Goal: Task Accomplishment & Management: Manage account settings

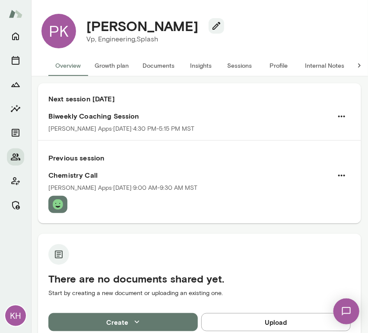
scroll to position [6, 0]
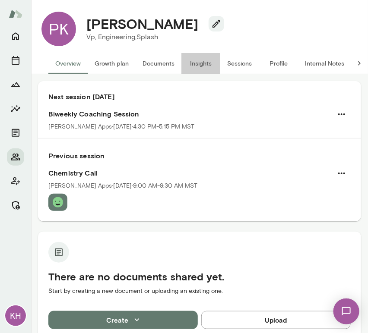
click at [195, 60] on button "Insights" at bounding box center [200, 63] width 39 height 21
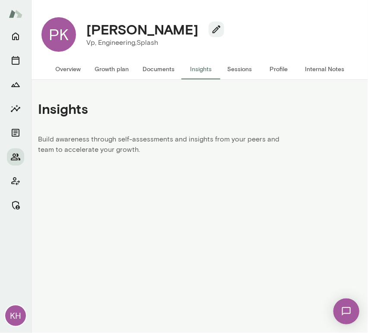
click at [248, 64] on button "Sessions" at bounding box center [239, 69] width 39 height 21
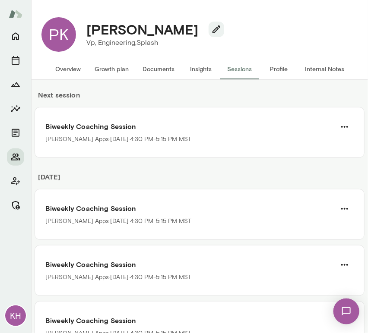
scroll to position [41, 0]
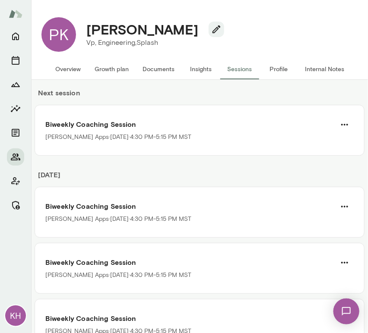
click at [133, 92] on h6 "Next session" at bounding box center [200, 96] width 330 height 17
click at [316, 70] on button "Internal Notes" at bounding box center [324, 69] width 53 height 21
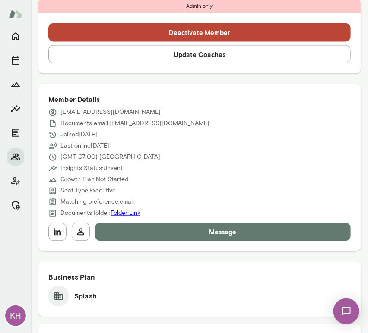
scroll to position [332, 0]
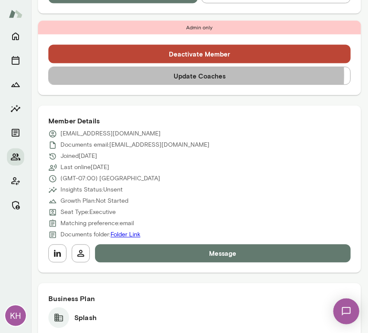
click at [159, 75] on button "Update Coaches" at bounding box center [199, 76] width 302 height 18
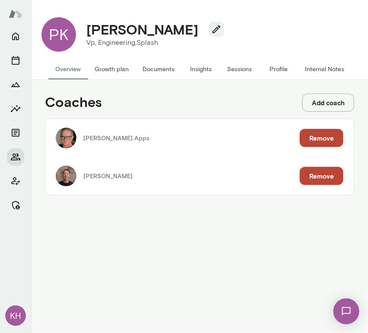
click at [332, 171] on button "Remove" at bounding box center [322, 176] width 44 height 18
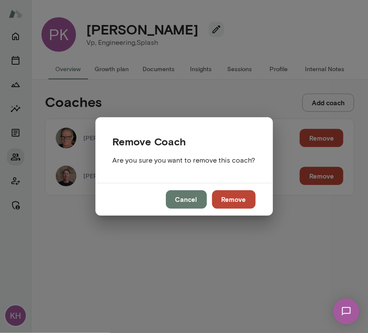
click at [332, 171] on div "Remove Coach Are you sure you want to remove this coach? Cancel Remove" at bounding box center [184, 166] width 368 height 333
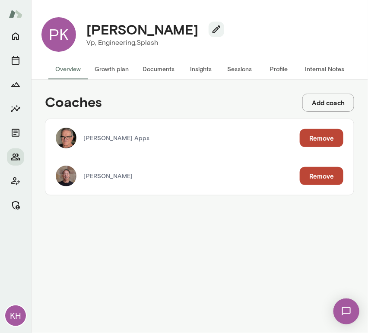
click at [322, 175] on button "Remove" at bounding box center [322, 176] width 44 height 18
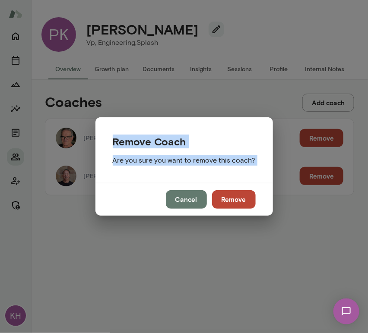
click at [231, 204] on button "Remove" at bounding box center [234, 199] width 44 height 18
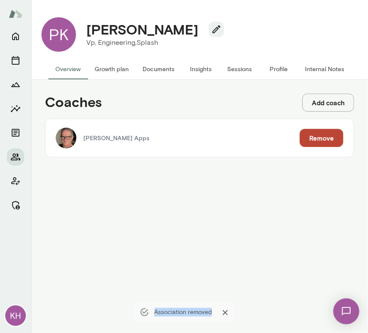
click at [246, 70] on button "Sessions" at bounding box center [239, 69] width 39 height 21
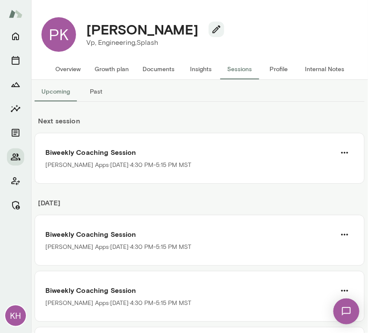
scroll to position [9, 0]
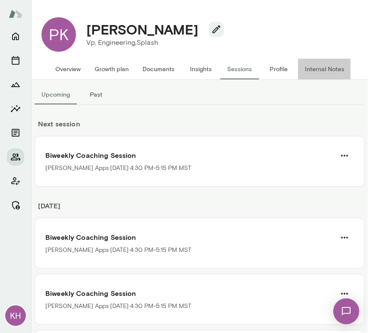
click at [328, 68] on button "Internal Notes" at bounding box center [324, 69] width 53 height 21
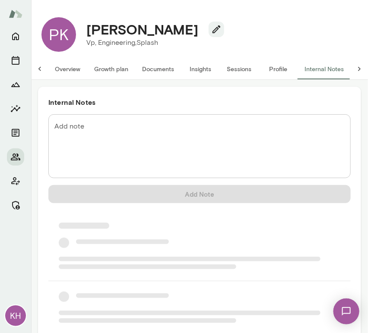
scroll to position [0, 7]
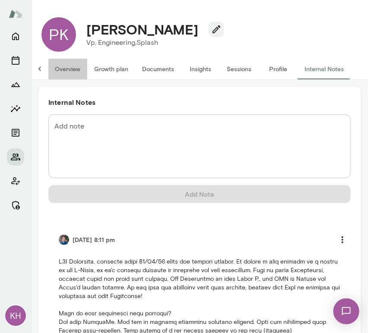
click at [63, 73] on button "Overview" at bounding box center [67, 69] width 39 height 21
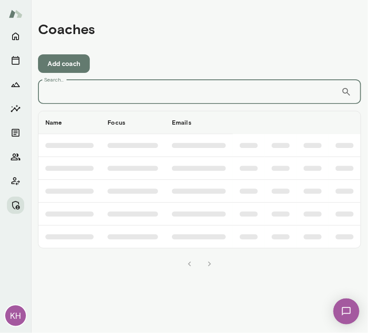
click at [133, 93] on input "Search..." at bounding box center [189, 92] width 303 height 24
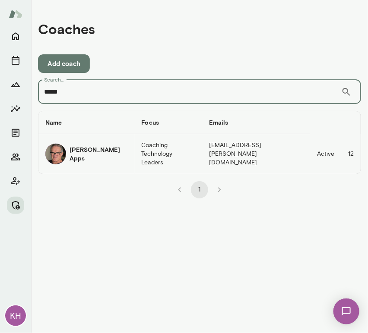
type input "*****"
click at [56, 153] on img "coaches table" at bounding box center [55, 154] width 21 height 21
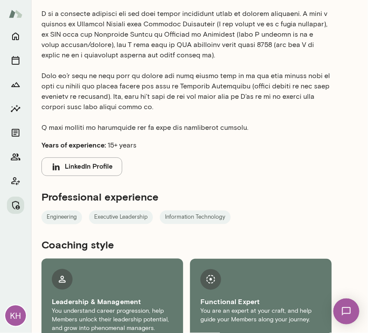
scroll to position [526, 0]
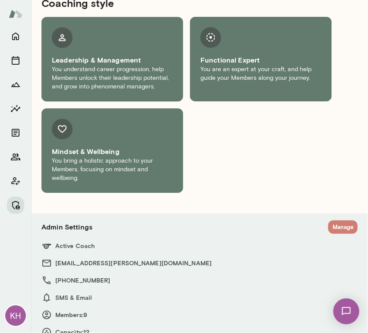
click at [334, 221] on button "Manage" at bounding box center [342, 227] width 29 height 13
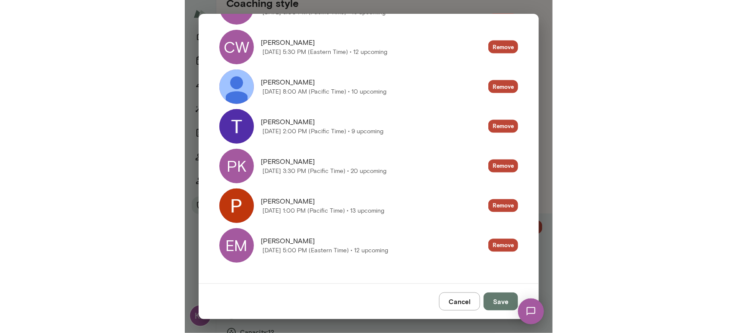
scroll to position [0, 0]
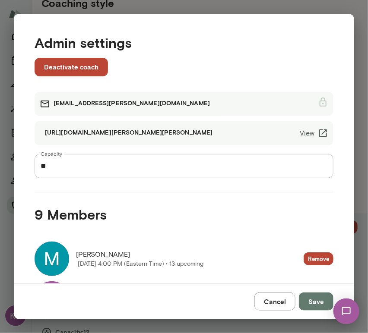
click at [303, 127] on div "https://cal.mento.co/geoff-apps View" at bounding box center [184, 133] width 299 height 24
click at [301, 134] on link "View" at bounding box center [314, 133] width 28 height 10
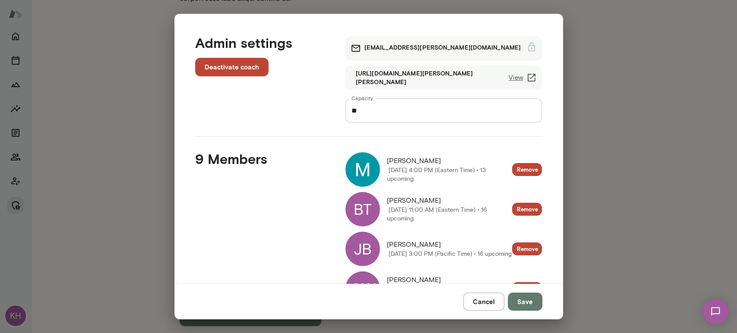
scroll to position [386, 0]
click at [367, 63] on div "Admin settings Deactivate coach geoffapps@mento.co https://cal.mento.co/geoff-a…" at bounding box center [368, 166] width 737 height 333
click at [367, 76] on link "View" at bounding box center [522, 78] width 28 height 10
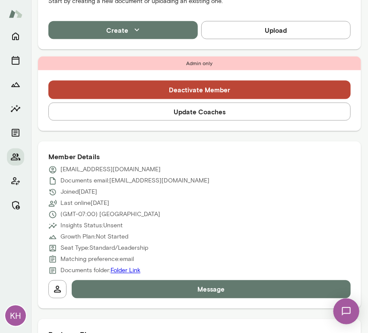
scroll to position [253, 0]
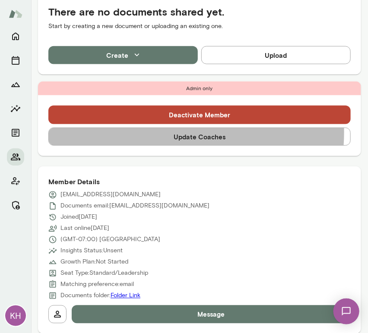
click at [170, 133] on button "Update Coaches" at bounding box center [199, 137] width 302 height 18
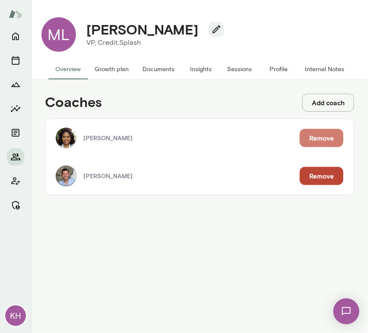
click at [313, 137] on button "Remove" at bounding box center [322, 138] width 44 height 18
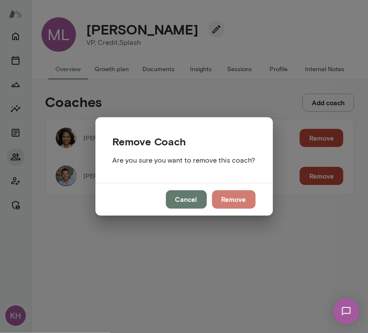
click at [235, 200] on button "Remove" at bounding box center [234, 199] width 44 height 18
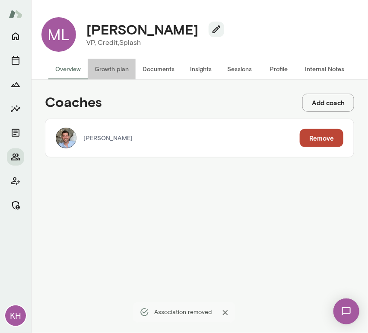
click at [107, 67] on button "Growth plan" at bounding box center [112, 69] width 48 height 21
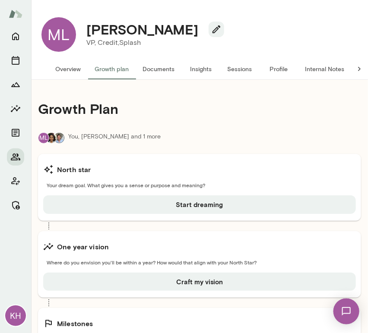
click at [69, 70] on button "Overview" at bounding box center [67, 69] width 39 height 21
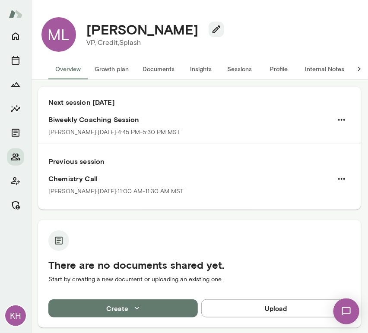
click at [315, 68] on button "Internal Notes" at bounding box center [324, 69] width 53 height 21
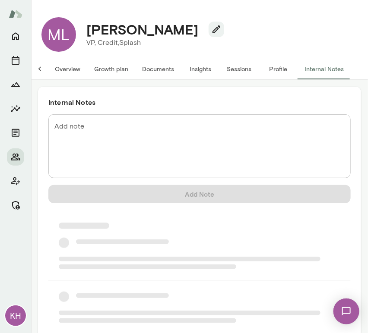
scroll to position [0, 7]
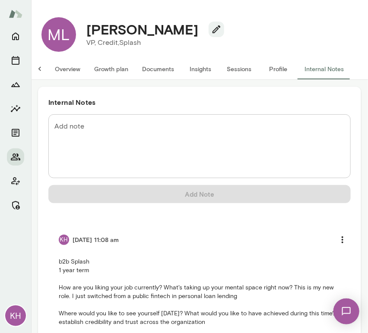
click at [66, 72] on button "Overview" at bounding box center [67, 69] width 39 height 21
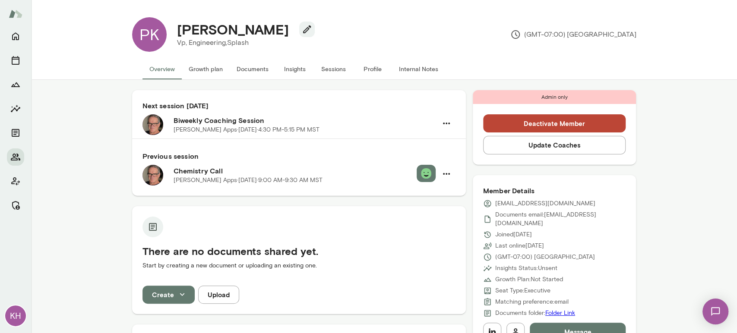
click at [330, 67] on button "Sessions" at bounding box center [333, 69] width 39 height 21
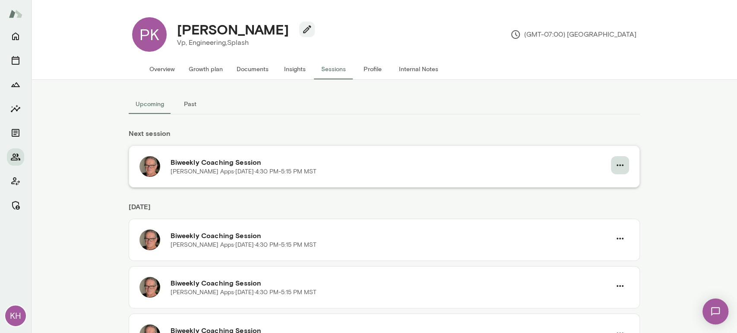
click at [367, 165] on icon "button" at bounding box center [620, 165] width 10 height 10
click at [40, 53] on span "Cancel" at bounding box center [28, 49] width 22 height 8
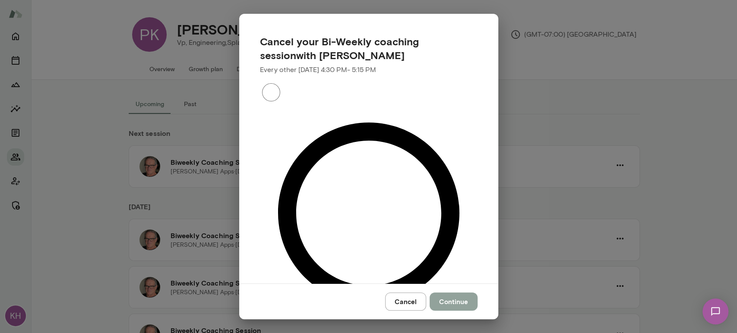
click at [367, 293] on button "Continue" at bounding box center [454, 302] width 48 height 18
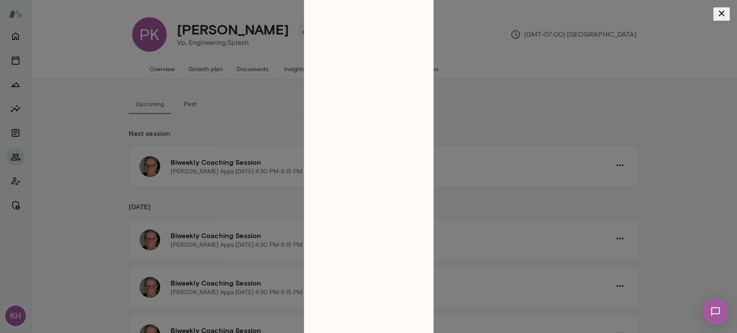
click at [367, 16] on icon "button" at bounding box center [722, 13] width 6 height 6
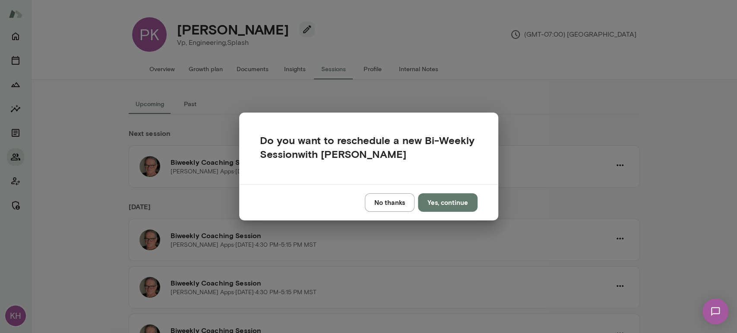
click at [367, 208] on button "No thanks" at bounding box center [390, 202] width 50 height 18
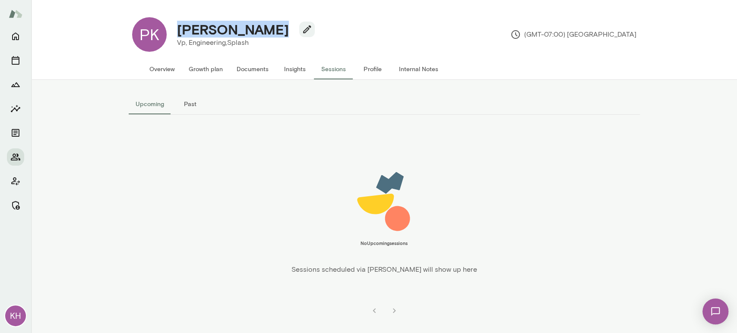
drag, startPoint x: 280, startPoint y: 32, endPoint x: 178, endPoint y: 32, distance: 101.9
click at [178, 32] on h4 "[PERSON_NAME]" at bounding box center [233, 29] width 112 height 16
copy h4 "[PERSON_NAME]"
click at [163, 66] on button "Overview" at bounding box center [161, 69] width 39 height 21
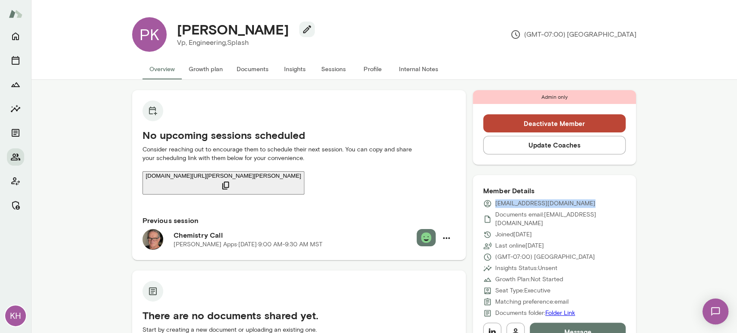
drag, startPoint x: 582, startPoint y: 203, endPoint x: 491, endPoint y: 202, distance: 92.0
click at [367, 202] on div "[EMAIL_ADDRESS][DOMAIN_NAME]" at bounding box center [554, 203] width 143 height 9
copy p "[EMAIL_ADDRESS][DOMAIN_NAME]"
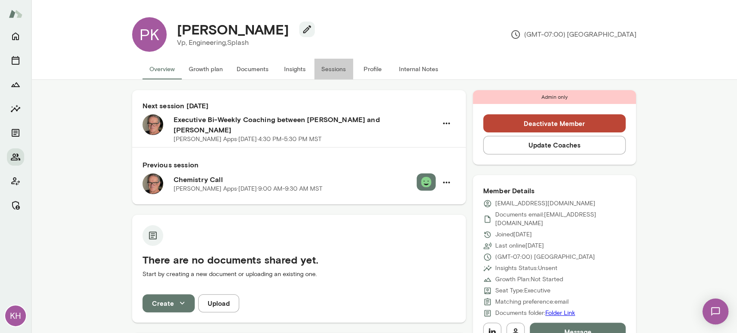
click at [326, 65] on button "Sessions" at bounding box center [333, 69] width 39 height 21
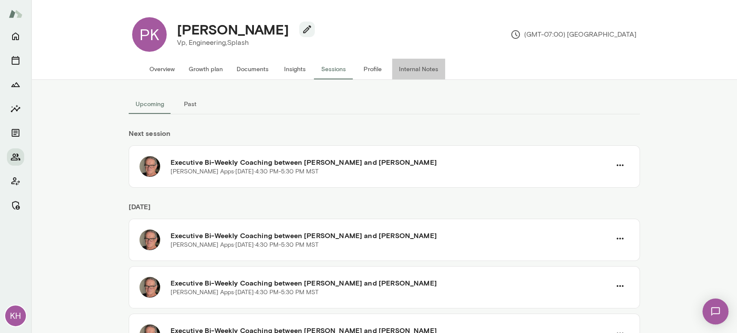
click at [416, 68] on button "Internal Notes" at bounding box center [418, 69] width 53 height 21
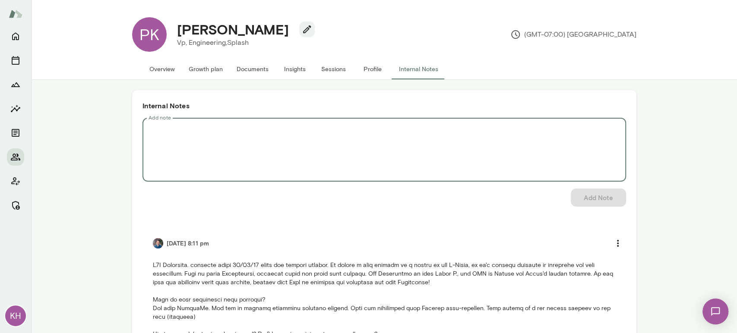
click at [307, 142] on textarea "Add note" at bounding box center [385, 150] width 472 height 50
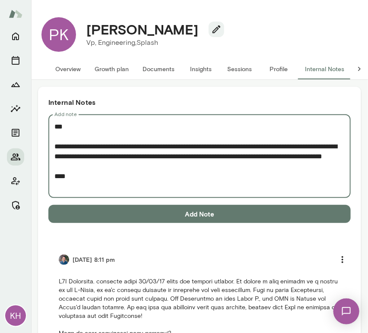
click at [149, 168] on textarea "**********" at bounding box center [195, 157] width 283 height 70
paste textarea "**********"
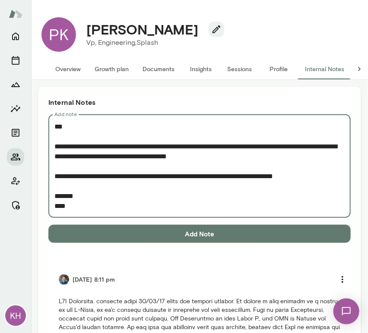
type textarea "**********"
click at [210, 231] on button "Add Note" at bounding box center [199, 234] width 302 height 18
